Goal: Browse casually

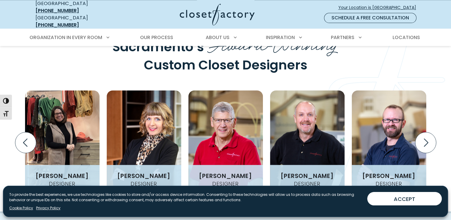
scroll to position [745, 0]
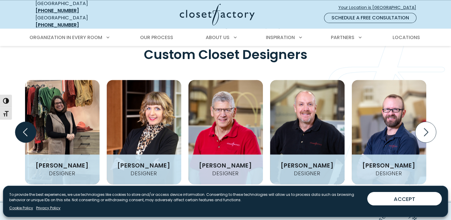
click at [22, 122] on icon "Previous slide" at bounding box center [25, 132] width 21 height 21
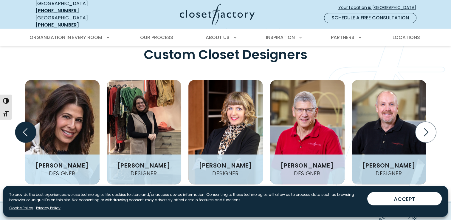
click at [23, 122] on icon "Previous slide" at bounding box center [25, 132] width 21 height 21
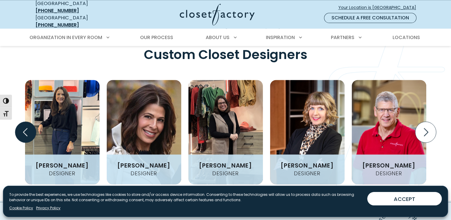
click at [27, 122] on icon "Previous slide" at bounding box center [25, 132] width 21 height 21
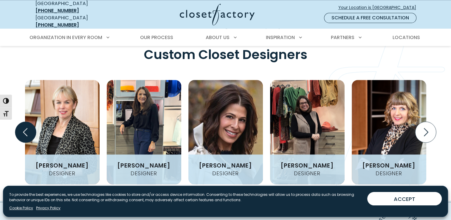
click at [27, 122] on icon "Previous slide" at bounding box center [25, 132] width 21 height 21
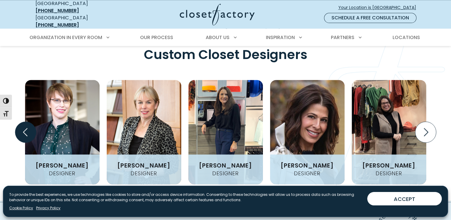
click at [27, 122] on icon "Previous slide" at bounding box center [25, 132] width 21 height 21
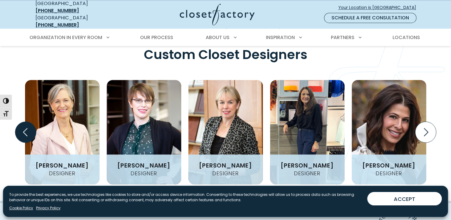
click at [27, 122] on icon "Previous slide" at bounding box center [25, 132] width 21 height 21
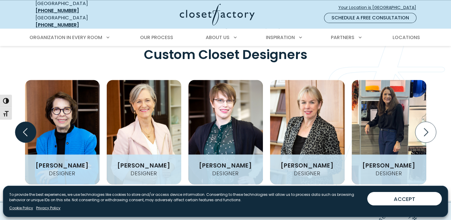
click at [27, 122] on icon "Previous slide" at bounding box center [25, 132] width 21 height 21
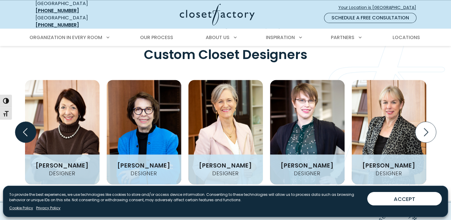
click at [27, 122] on icon "Previous slide" at bounding box center [25, 132] width 21 height 21
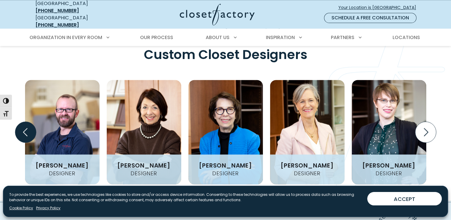
click at [27, 122] on icon "Previous slide" at bounding box center [25, 132] width 21 height 21
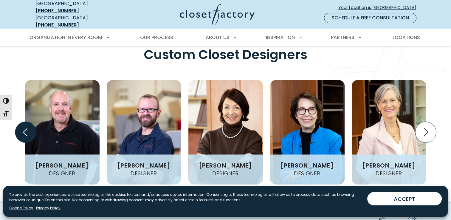
click at [27, 122] on icon "Previous slide" at bounding box center [25, 132] width 21 height 21
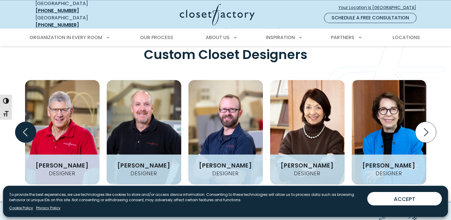
click at [27, 122] on icon "Previous slide" at bounding box center [25, 132] width 21 height 21
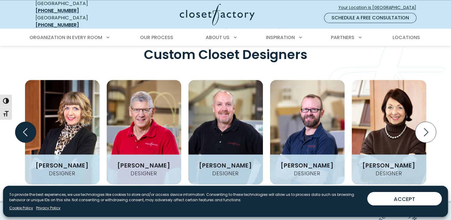
click at [27, 122] on icon "Previous slide" at bounding box center [25, 132] width 21 height 21
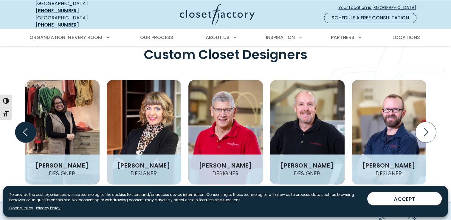
click at [27, 122] on icon "Previous slide" at bounding box center [25, 132] width 21 height 21
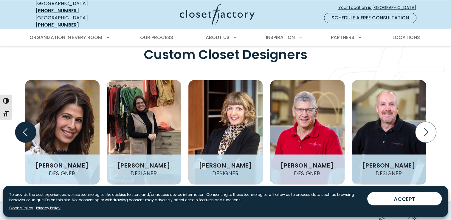
click at [27, 122] on icon "Previous slide" at bounding box center [25, 132] width 21 height 21
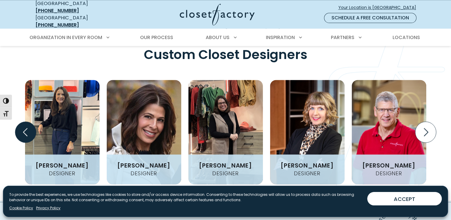
click at [27, 122] on icon "Previous slide" at bounding box center [25, 132] width 21 height 21
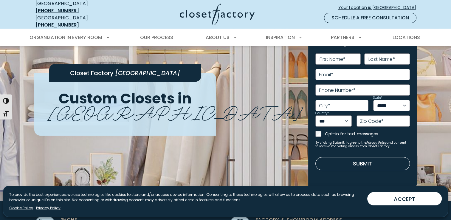
scroll to position [0, 0]
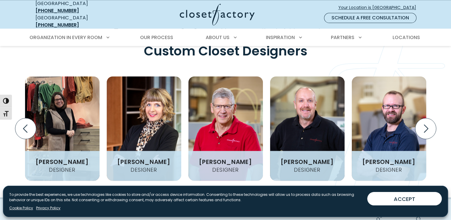
scroll to position [745, 0]
